Goal: Information Seeking & Learning: Learn about a topic

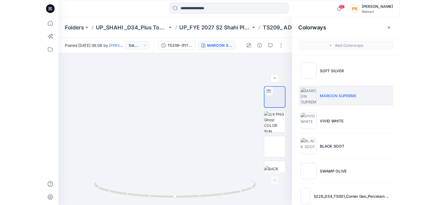
scroll to position [44, 0]
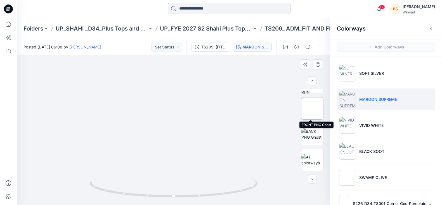
click at [312, 108] on img at bounding box center [312, 108] width 0 height 0
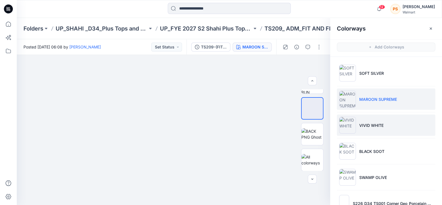
click at [362, 135] on li "VIVID WHITE" at bounding box center [386, 124] width 98 height 21
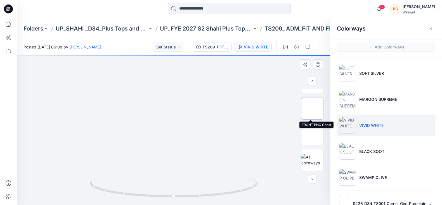
click at [312, 108] on img at bounding box center [312, 108] width 0 height 0
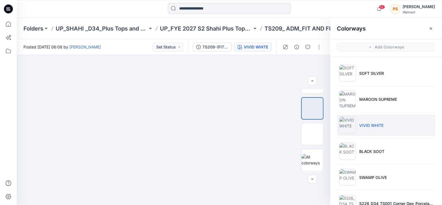
drag, startPoint x: 374, startPoint y: 94, endPoint x: 447, endPoint y: 108, distance: 74.6
click at [370, 94] on li "MAROON SUPREME" at bounding box center [386, 98] width 98 height 21
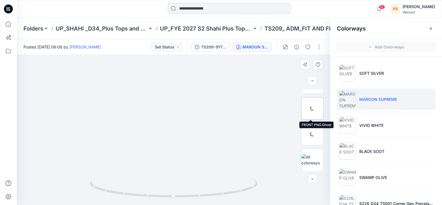
click at [312, 108] on div at bounding box center [312, 108] width 22 height 22
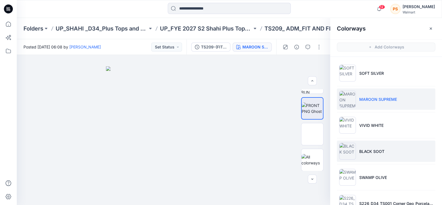
drag, startPoint x: 375, startPoint y: 151, endPoint x: 414, endPoint y: 144, distance: 39.4
click at [370, 151] on p "BLACK SOOT" at bounding box center [371, 151] width 25 height 6
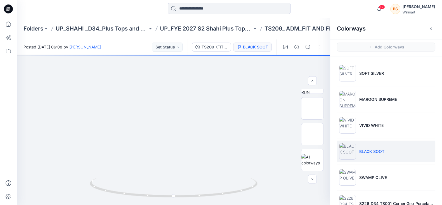
drag, startPoint x: 374, startPoint y: 176, endPoint x: 447, endPoint y: 160, distance: 75.0
click at [370, 177] on p "SWAMP OLIVE" at bounding box center [373, 177] width 28 height 6
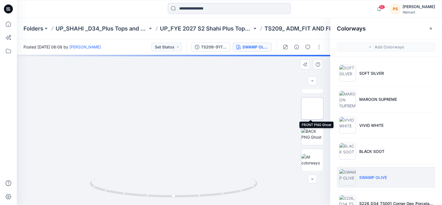
click at [312, 108] on img at bounding box center [312, 108] width 0 height 0
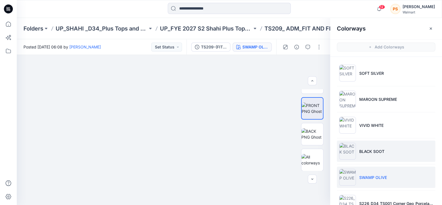
click at [359, 149] on p "BLACK SOOT" at bounding box center [371, 151] width 25 height 6
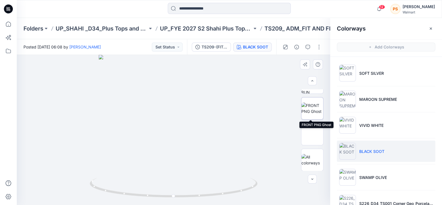
click at [315, 108] on img at bounding box center [312, 108] width 22 height 12
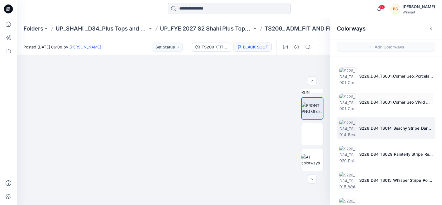
scroll to position [147, 0]
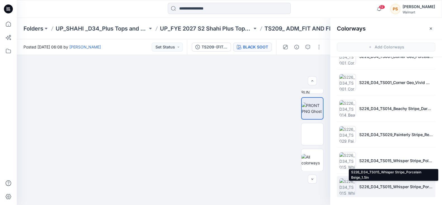
click at [369, 185] on p "S226_D34_TS015_Whisper Stripe_Porcelain Beige_1.5in" at bounding box center [396, 186] width 74 height 6
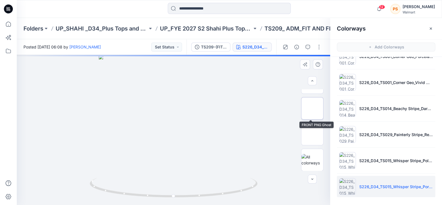
click at [312, 108] on img at bounding box center [312, 108] width 0 height 0
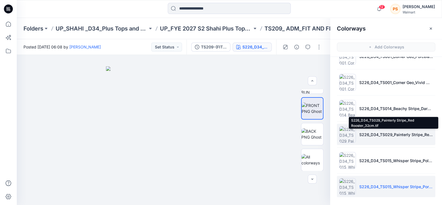
click at [359, 134] on p "S226_D34_TS029_Painterly Stripe_Red Rooster_32cm.tif" at bounding box center [396, 134] width 74 height 6
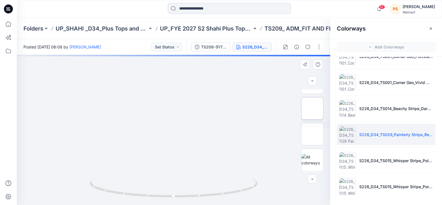
click at [312, 108] on img at bounding box center [312, 108] width 0 height 0
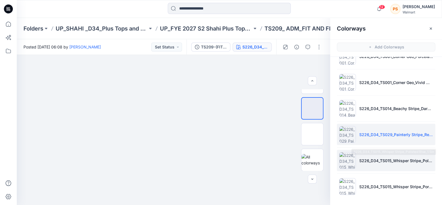
click at [370, 161] on p "S226_D34_TS015_Whisper Stripe_Polished Blue_1.5in" at bounding box center [396, 160] width 74 height 6
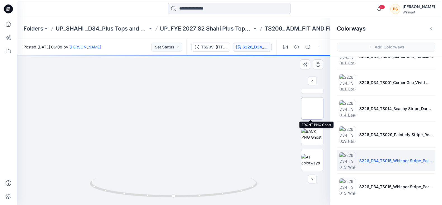
click at [312, 108] on img at bounding box center [312, 108] width 0 height 0
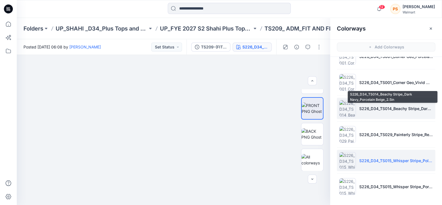
click at [370, 108] on p "S226_D34_TS014_Beachy Stripe_Dark Navy_Porcelain Beige_2.5in" at bounding box center [396, 108] width 74 height 6
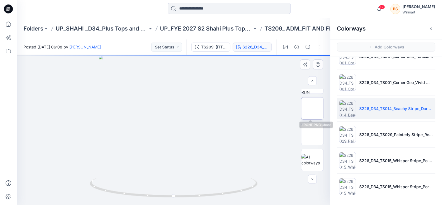
click at [307, 103] on img at bounding box center [312, 108] width 22 height 12
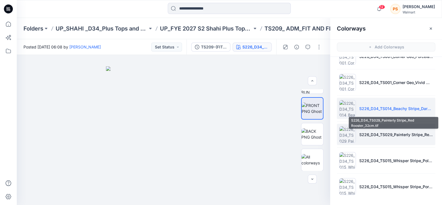
click at [370, 131] on p "S226_D34_TS029_Painterly Stripe_Red Rooster_32cm.tif" at bounding box center [396, 134] width 74 height 6
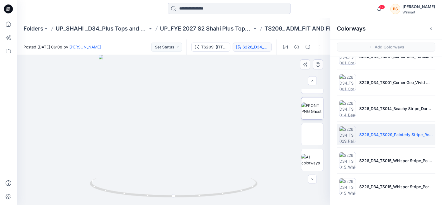
click at [318, 108] on img at bounding box center [312, 108] width 22 height 12
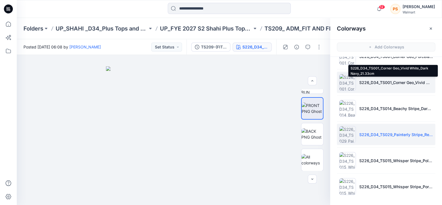
click at [363, 82] on p "S226_D34_TS001_Corner Geo_Vivid White_Dark Navy_21.33cm" at bounding box center [396, 82] width 74 height 6
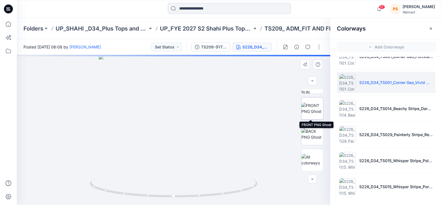
click at [313, 111] on img at bounding box center [312, 108] width 22 height 12
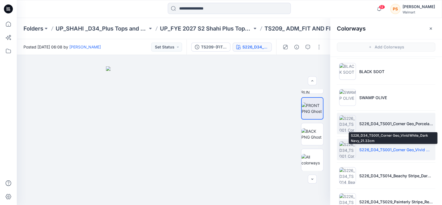
scroll to position [77, 0]
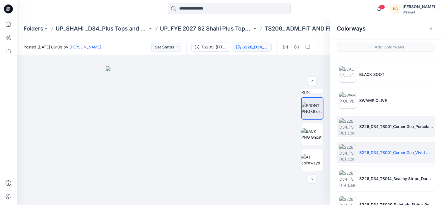
click at [370, 129] on li "S226_D34_TS001_Corner Geo_Porcelain Beige_Orange Pottery_21.33cm" at bounding box center [386, 125] width 98 height 21
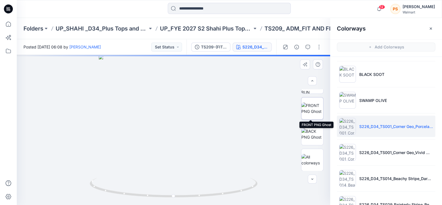
click at [314, 109] on img at bounding box center [312, 108] width 22 height 12
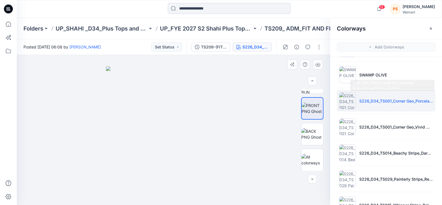
scroll to position [112, 0]
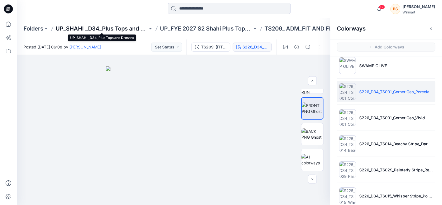
click at [96, 32] on p "UP_SHAHI _D34_Plus Tops and Dresses" at bounding box center [102, 29] width 92 height 8
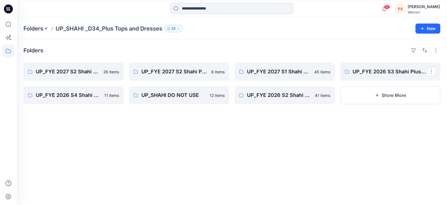
click at [143, 29] on p "UP_SHAHI _D34_Plus Tops and Dresses" at bounding box center [109, 29] width 107 height 8
click at [10, 9] on icon at bounding box center [8, 8] width 9 height 9
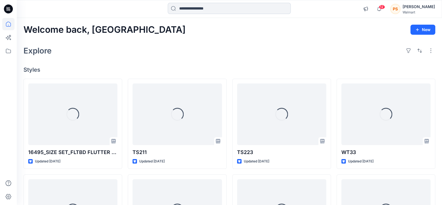
click at [225, 10] on input at bounding box center [229, 8] width 123 height 11
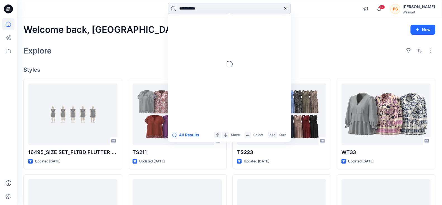
type input "**********"
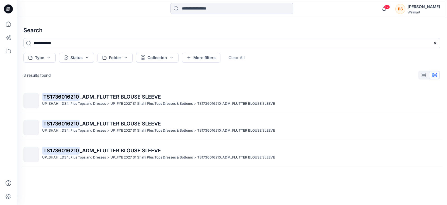
drag, startPoint x: 114, startPoint y: 101, endPoint x: 270, endPoint y: 115, distance: 157.1
click at [114, 101] on p "UP_FYE 2027 S1 Shahi Plus Tops Dresses & Bottoms" at bounding box center [151, 104] width 82 height 6
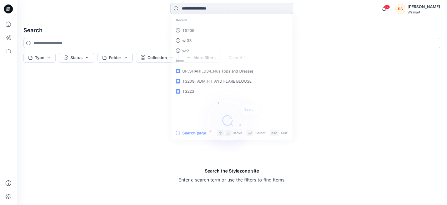
click at [201, 10] on input at bounding box center [231, 8] width 123 height 11
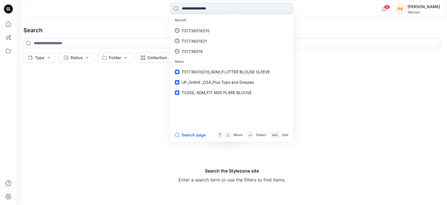
paste input "**********"
type input "**********"
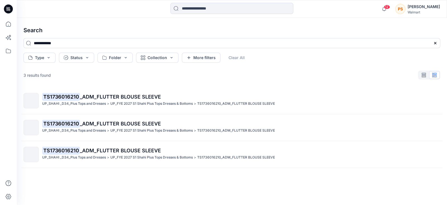
drag, startPoint x: 150, startPoint y: 148, endPoint x: 159, endPoint y: 144, distance: 9.2
click at [150, 148] on span "_ADM_FLUTTER BLOUSE SLEEVE" at bounding box center [120, 150] width 81 height 6
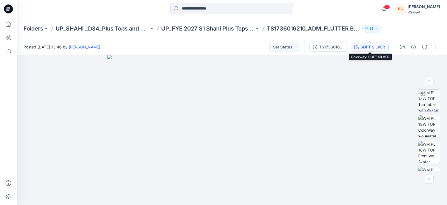
click at [366, 46] on div "SOFT SILVER" at bounding box center [373, 47] width 25 height 6
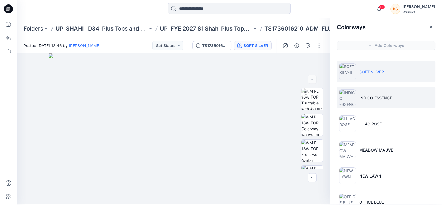
click at [370, 97] on p "INDIGO ESSENCE" at bounding box center [375, 98] width 33 height 6
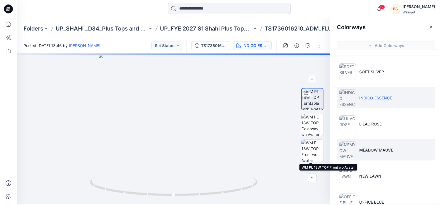
drag, startPoint x: 312, startPoint y: 149, endPoint x: 336, endPoint y: 145, distance: 24.6
click at [312, 149] on img at bounding box center [312, 150] width 22 height 22
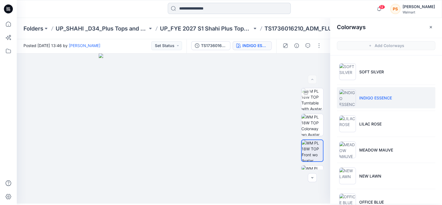
click at [201, 7] on input at bounding box center [229, 8] width 123 height 11
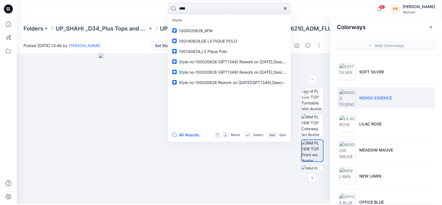
type input "*****"
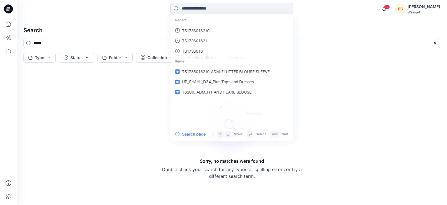
click at [223, 15] on div "Recent TS1736016210 TS173601621 TS1736016 Items TS1736016210_ADM_FLUTTER BLOUSE…" at bounding box center [232, 70] width 122 height 113
click at [226, 9] on input at bounding box center [231, 8] width 123 height 11
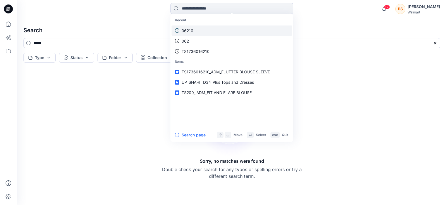
click at [193, 32] on link "06210" at bounding box center [232, 30] width 121 height 10
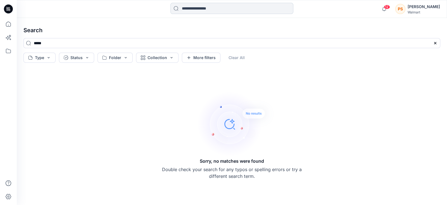
click at [219, 8] on input at bounding box center [231, 8] width 123 height 11
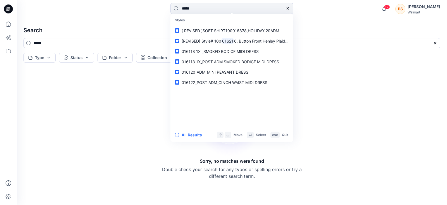
type input "******"
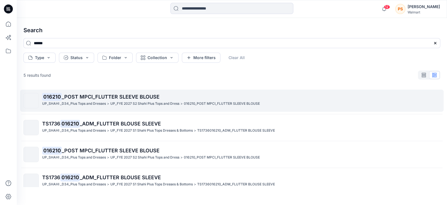
click at [105, 97] on span "_POST MPCI_FLUTTER SLEEVE BLOUSE" at bounding box center [111, 97] width 98 height 6
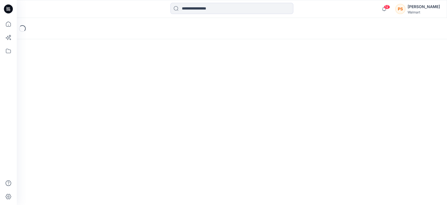
click at [105, 97] on div "Loading..." at bounding box center [232, 111] width 430 height 187
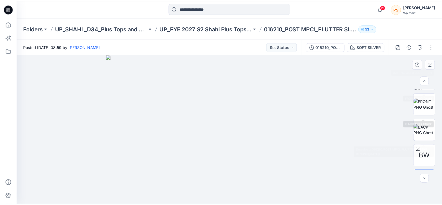
scroll to position [70, 0]
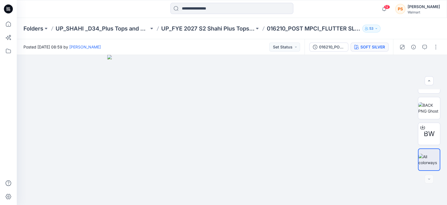
click at [370, 48] on div "SOFT SILVER" at bounding box center [373, 47] width 25 height 6
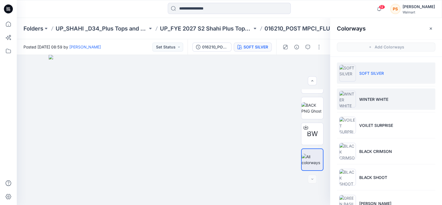
click at [370, 99] on p "WINTER WHITE" at bounding box center [373, 99] width 29 height 6
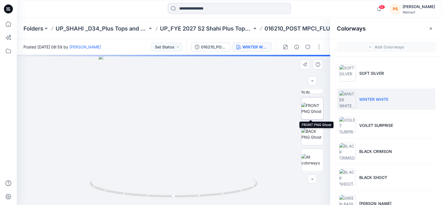
click at [309, 102] on img at bounding box center [312, 108] width 22 height 12
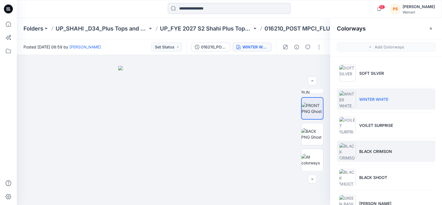
scroll to position [121, 0]
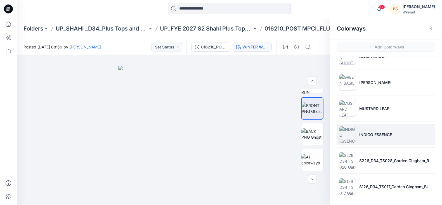
click at [370, 132] on p "INDIGO ESSENCE" at bounding box center [375, 134] width 33 height 6
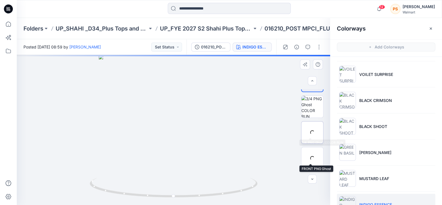
scroll to position [0, 0]
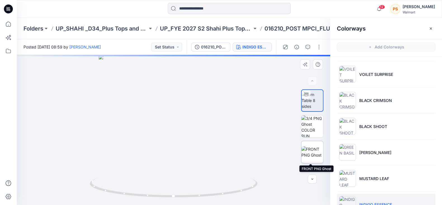
click at [313, 150] on img at bounding box center [312, 152] width 22 height 12
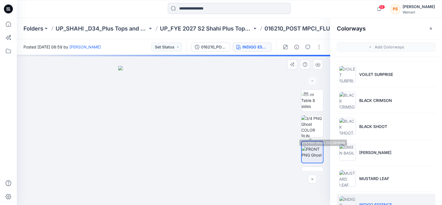
scroll to position [1, 0]
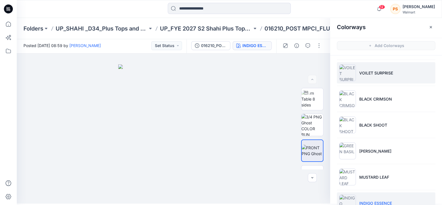
click at [370, 67] on li "VOILET SURPRISE" at bounding box center [386, 72] width 98 height 21
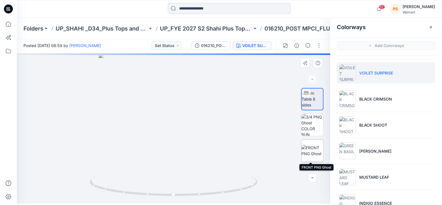
click at [313, 148] on img at bounding box center [312, 150] width 22 height 12
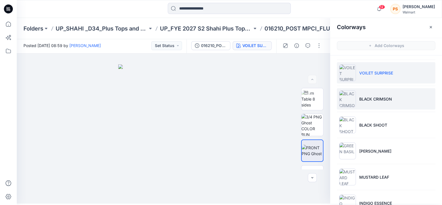
click at [370, 97] on p "BLACK CRIMSON" at bounding box center [375, 99] width 33 height 6
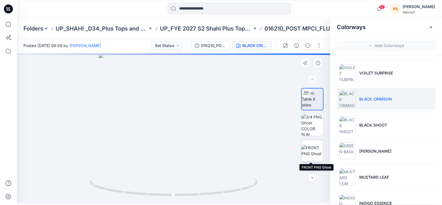
click at [310, 153] on img at bounding box center [312, 150] width 22 height 12
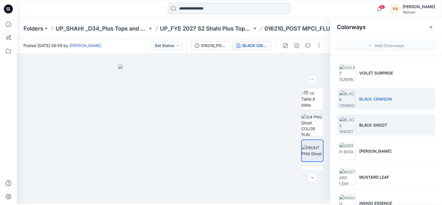
click at [370, 124] on li "BLACK SHOOT" at bounding box center [386, 124] width 98 height 21
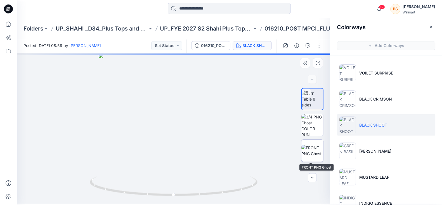
click at [310, 151] on img at bounding box center [312, 150] width 22 height 12
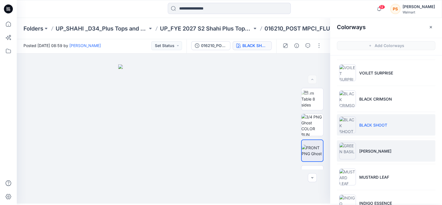
click at [369, 148] on p "[PERSON_NAME]" at bounding box center [375, 151] width 32 height 6
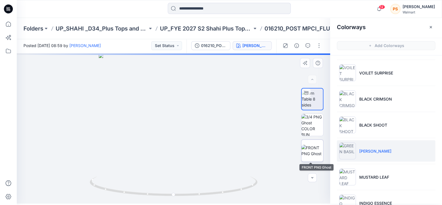
click at [312, 150] on img at bounding box center [312, 150] width 22 height 12
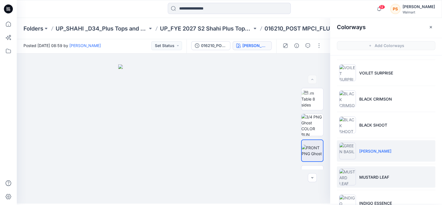
click at [370, 178] on p "MUSTARD LEAF" at bounding box center [374, 177] width 30 height 6
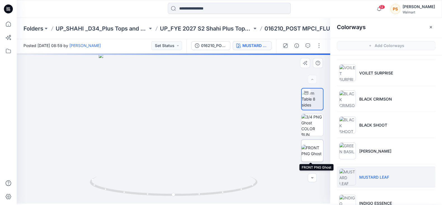
click at [312, 150] on img at bounding box center [312, 150] width 22 height 12
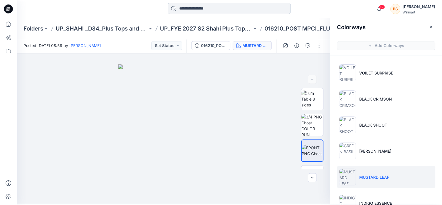
click at [194, 5] on input at bounding box center [229, 8] width 123 height 11
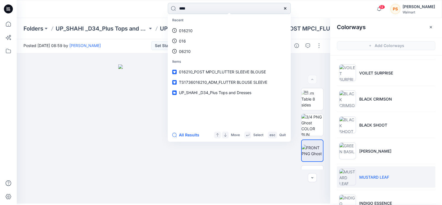
type input "*****"
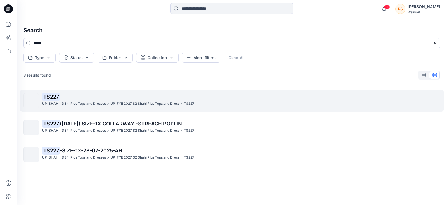
click at [44, 102] on p "UP_SHAHI _D34_Plus Tops and Dresses" at bounding box center [74, 104] width 64 height 6
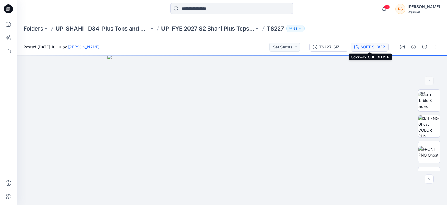
click at [370, 48] on div "SOFT SILVER" at bounding box center [373, 47] width 25 height 6
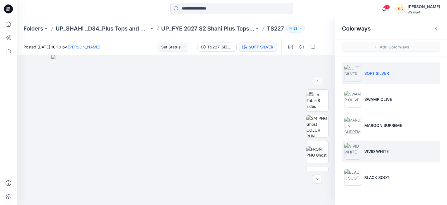
click at [370, 153] on p "VIVID WHITE" at bounding box center [376, 151] width 24 height 6
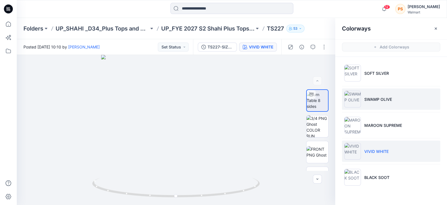
click at [370, 99] on p "SWAMP OLIVE" at bounding box center [378, 99] width 28 height 6
click at [370, 153] on p "VIVID WHITE" at bounding box center [376, 151] width 24 height 6
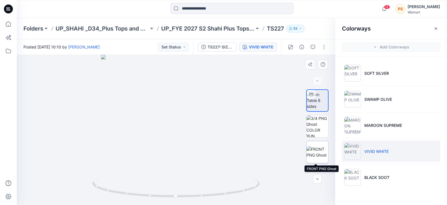
click at [316, 153] on img at bounding box center [318, 152] width 22 height 12
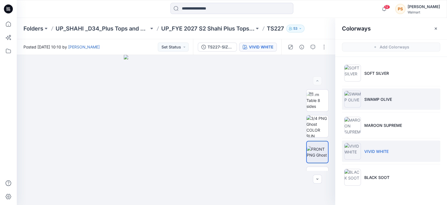
click at [370, 106] on li "SWAMP OLIVE" at bounding box center [391, 98] width 98 height 21
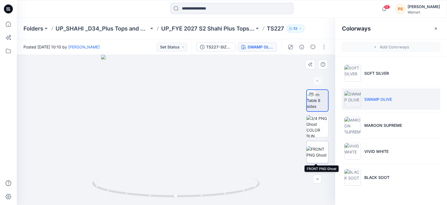
click at [307, 147] on img at bounding box center [318, 152] width 22 height 12
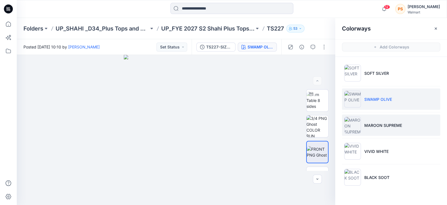
click at [370, 125] on p "MAROON SUPREME" at bounding box center [383, 125] width 38 height 6
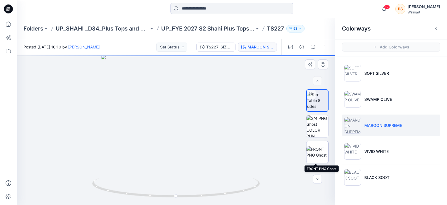
click at [319, 150] on img at bounding box center [318, 152] width 22 height 12
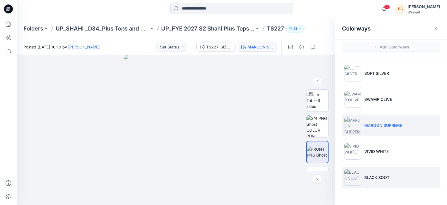
click at [370, 179] on li "BLACK SOOT" at bounding box center [391, 176] width 98 height 21
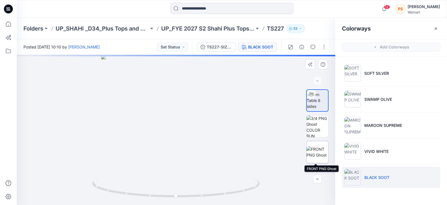
click at [316, 155] on img at bounding box center [318, 152] width 22 height 12
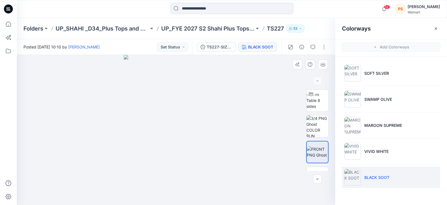
scroll to position [44, 0]
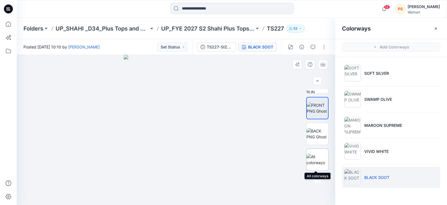
drag, startPoint x: 318, startPoint y: 160, endPoint x: 325, endPoint y: 152, distance: 10.7
click at [318, 160] on img at bounding box center [318, 159] width 22 height 12
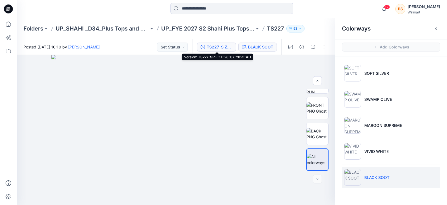
click at [222, 47] on div "TS227-SIZE-1X-28-07-2025-AH" at bounding box center [220, 47] width 26 height 6
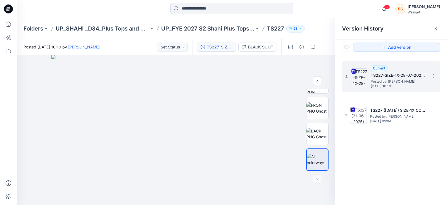
click at [370, 83] on span "Posted by: [PERSON_NAME]" at bounding box center [399, 82] width 56 height 6
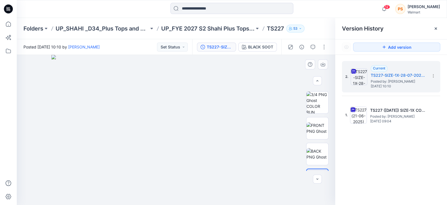
scroll to position [0, 0]
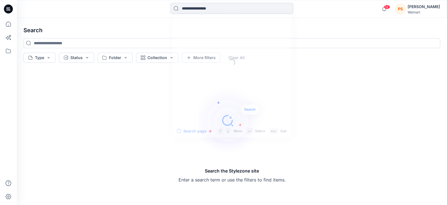
click at [205, 8] on input at bounding box center [231, 8] width 123 height 11
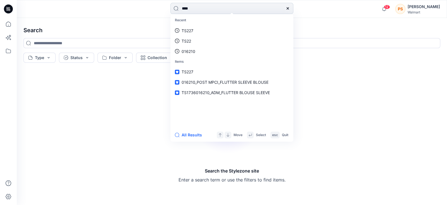
type input "*****"
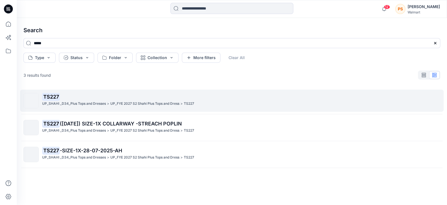
click at [56, 101] on p "UP_SHAHI _D34_Plus Tops and Dresses" at bounding box center [74, 104] width 64 height 6
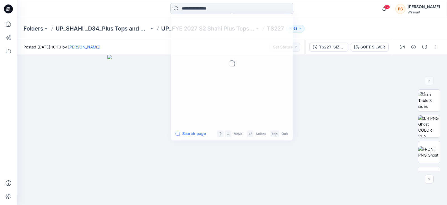
click at [206, 8] on input at bounding box center [231, 8] width 123 height 11
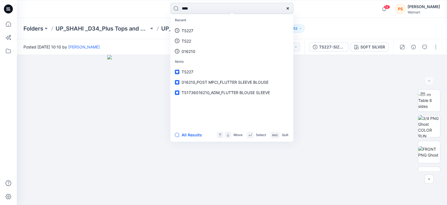
type input "*****"
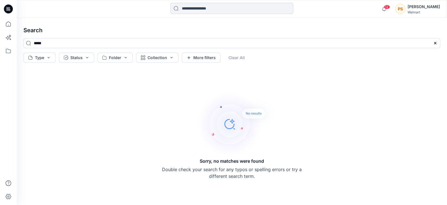
click at [208, 3] on input at bounding box center [231, 8] width 123 height 11
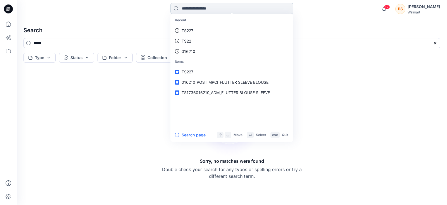
click at [200, 8] on input at bounding box center [231, 8] width 123 height 11
drag, startPoint x: 193, startPoint y: 30, endPoint x: 250, endPoint y: 27, distance: 57.1
click at [193, 30] on link "TS219" at bounding box center [232, 30] width 121 height 10
